Goal: Information Seeking & Learning: Learn about a topic

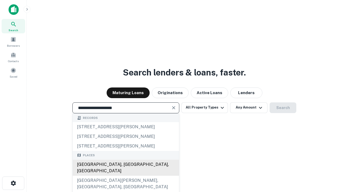
click at [126, 176] on div "Santa Monica, CA, USA" at bounding box center [126, 168] width 106 height 16
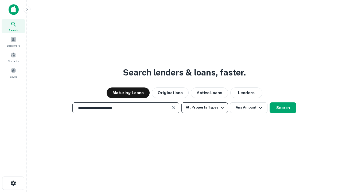
type input "**********"
click at [205, 108] on button "All Property Types" at bounding box center [204, 108] width 47 height 11
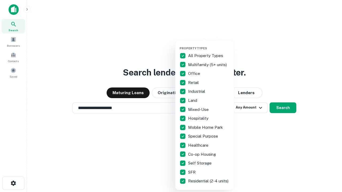
click at [209, 45] on button "button" at bounding box center [209, 45] width 59 height 0
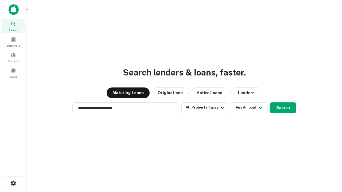
scroll to position [3, 64]
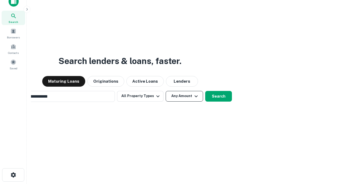
click at [166, 91] on button "Any Amount" at bounding box center [184, 96] width 37 height 11
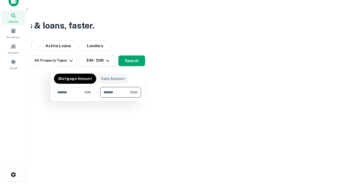
type input "*******"
click at [98, 98] on button "button" at bounding box center [97, 98] width 87 height 0
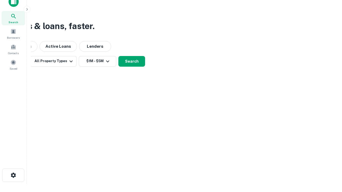
scroll to position [3, 99]
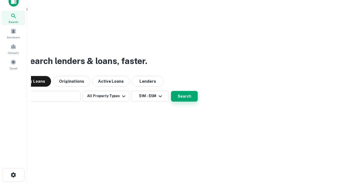
click at [171, 91] on button "Search" at bounding box center [184, 96] width 27 height 11
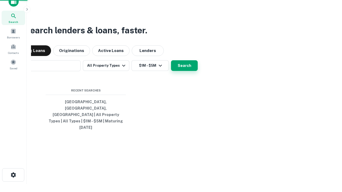
scroll to position [14, 151]
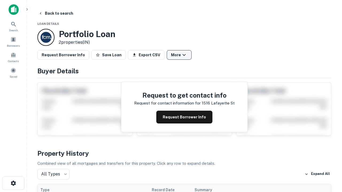
click at [179, 55] on button "More" at bounding box center [179, 55] width 25 height 10
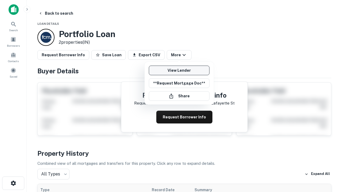
click at [179, 71] on link "View Lender" at bounding box center [179, 71] width 61 height 10
